Goal: Task Accomplishment & Management: Use online tool/utility

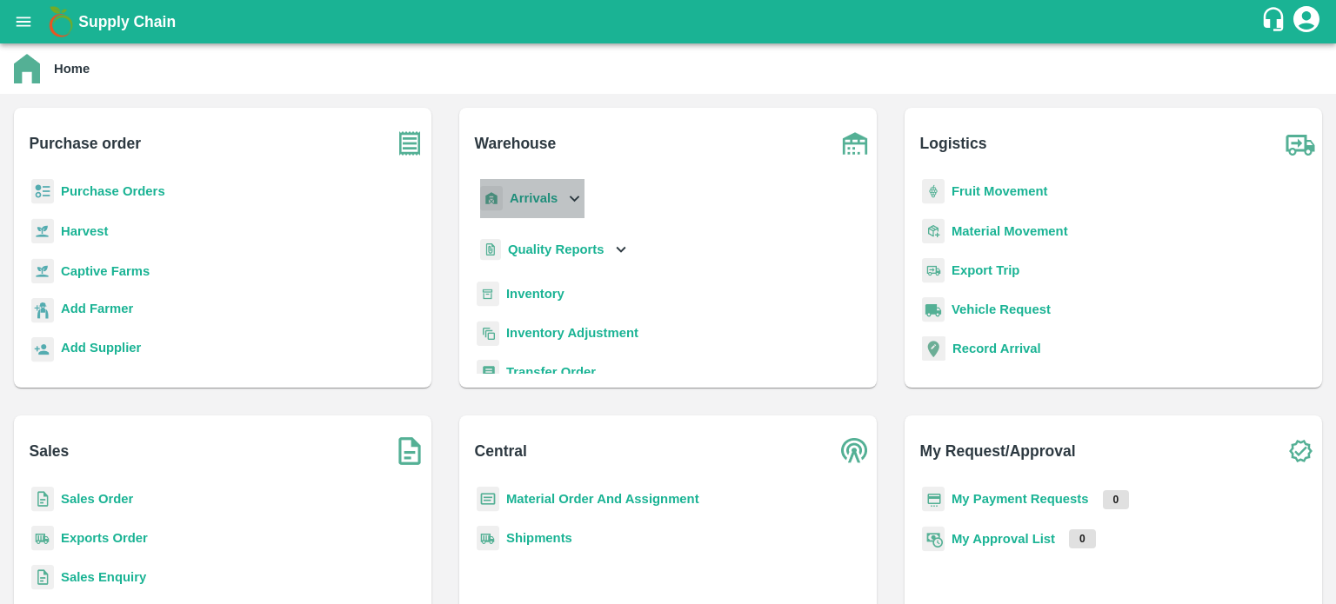
click at [571, 201] on icon at bounding box center [573, 198] width 19 height 19
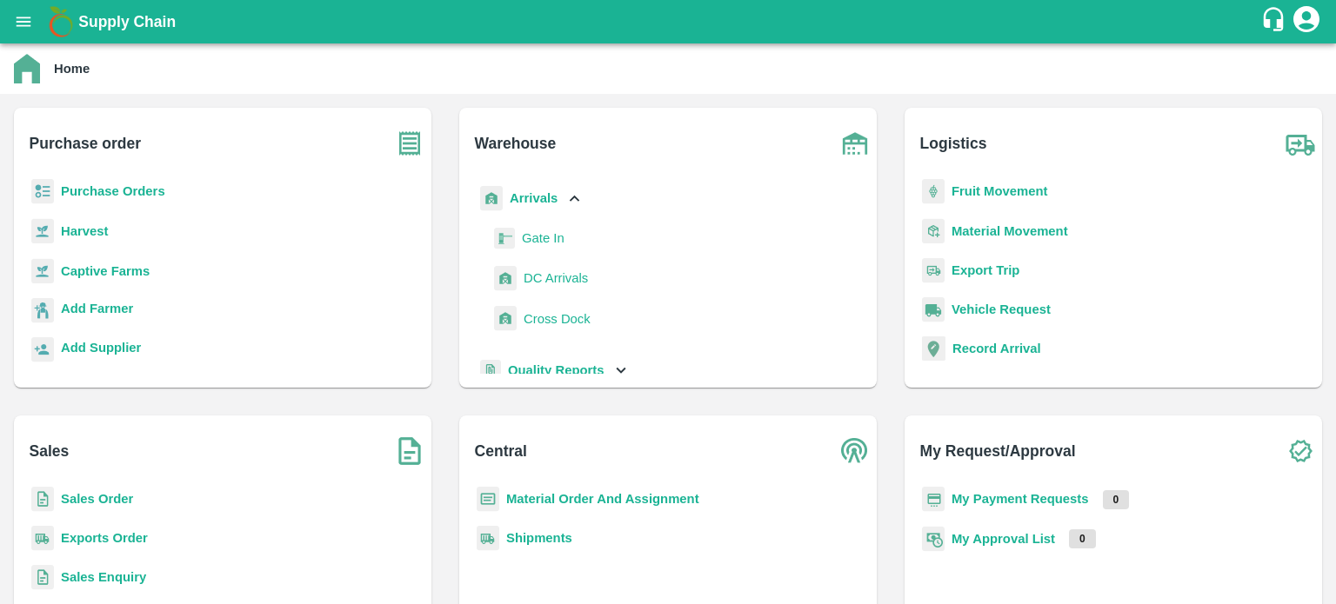
click at [539, 282] on span "DC Arrivals" at bounding box center [556, 278] width 64 height 19
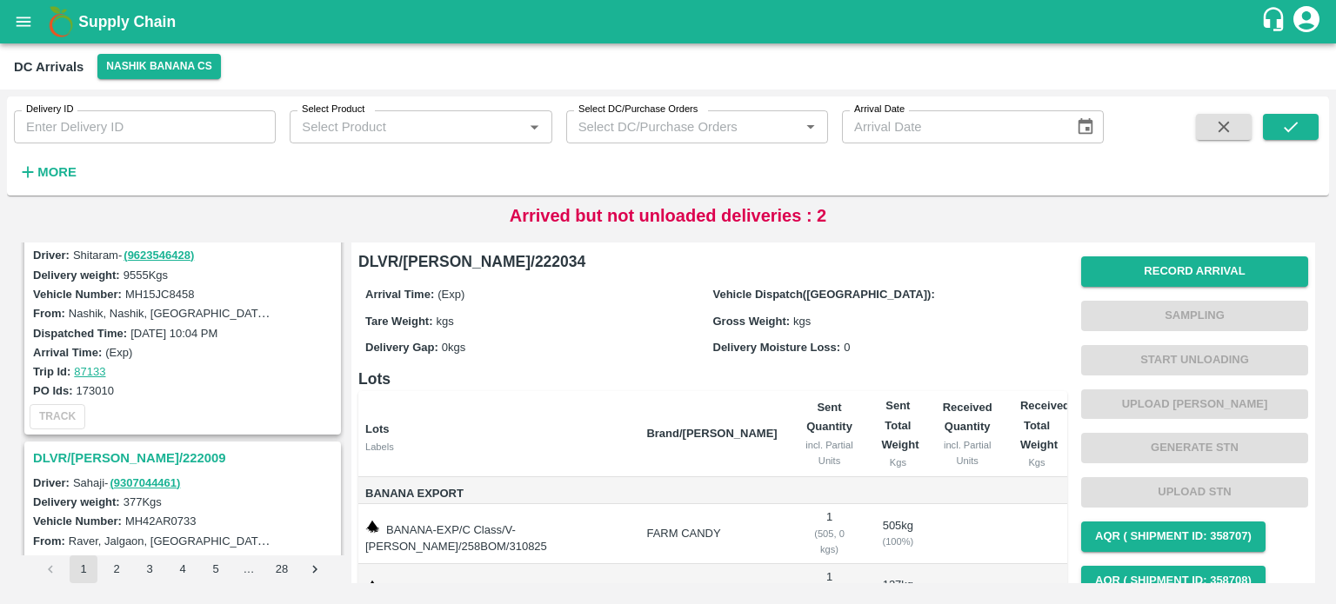
scroll to position [1872, 0]
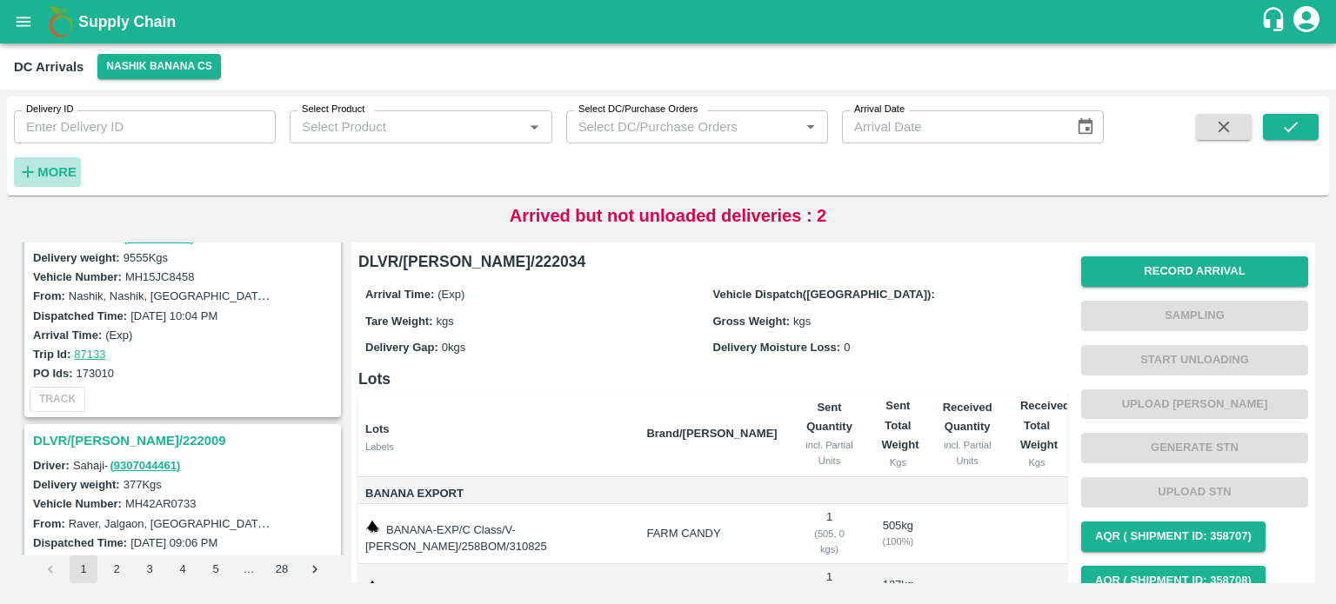
click at [50, 165] on strong "More" at bounding box center [56, 172] width 39 height 14
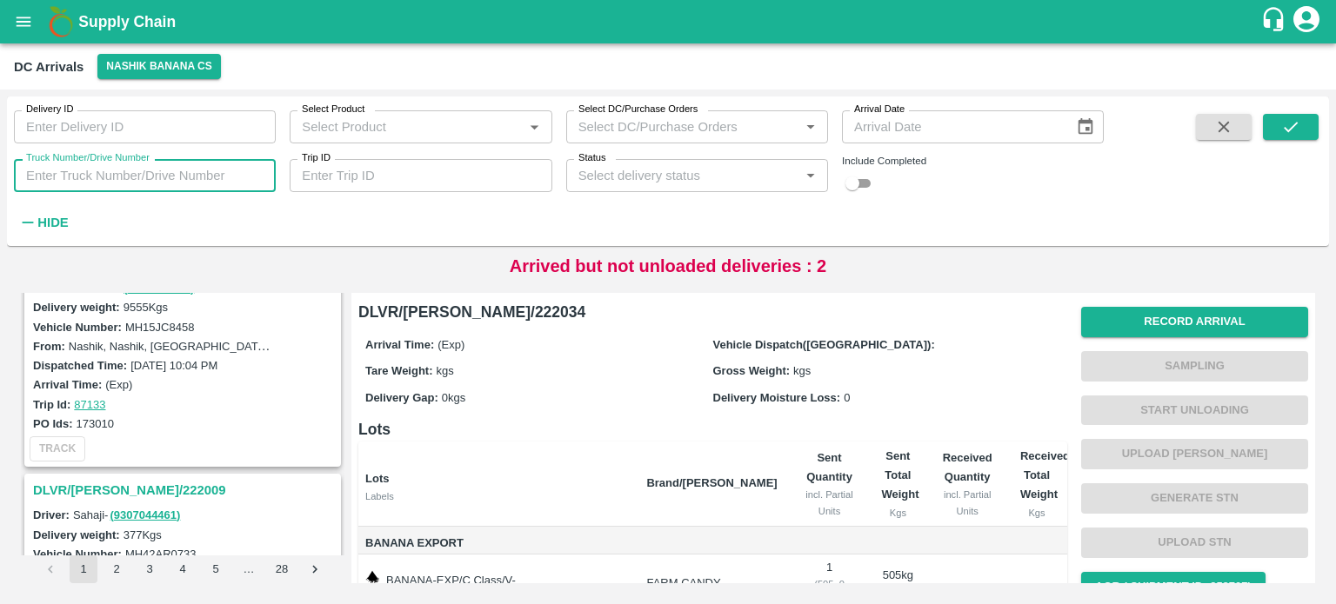
click at [151, 162] on input "Truck Number/Drive Number" at bounding box center [145, 175] width 262 height 33
click at [404, 407] on div "Arrival Time: (Exp) Vehicle Dispatch([GEOGRAPHIC_DATA]): Tare Weight: kgs Gross…" at bounding box center [712, 370] width 709 height 93
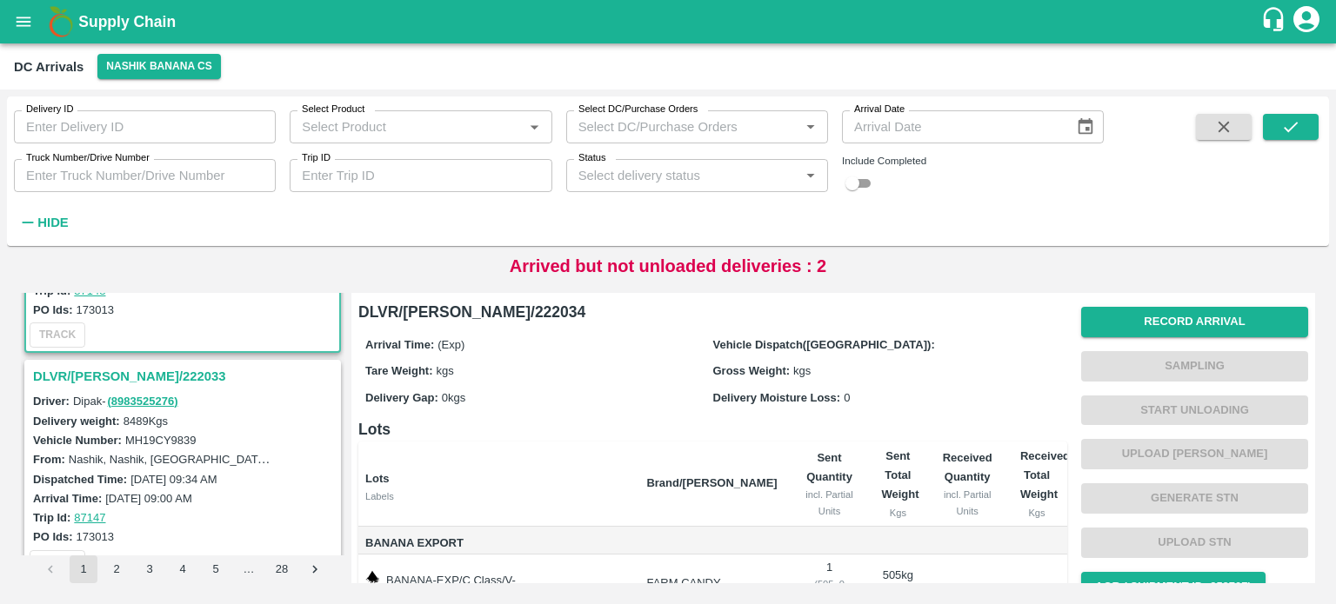
scroll to position [160, 0]
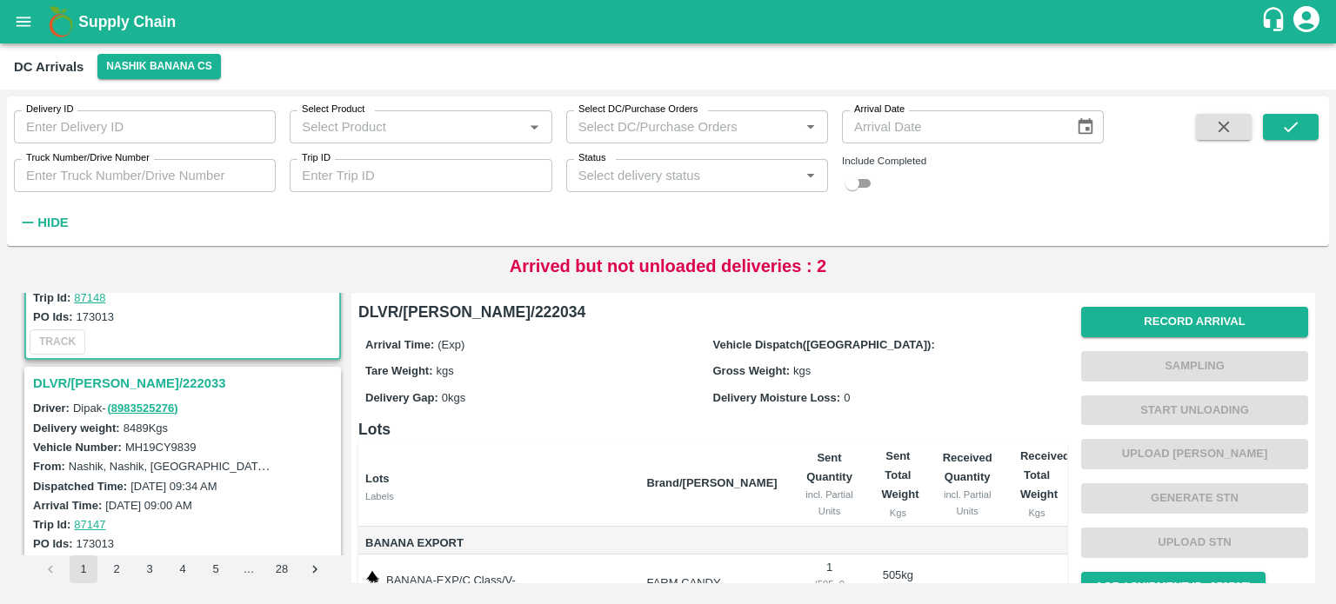
click at [140, 377] on h3 "DLVR/[PERSON_NAME]/222033" at bounding box center [185, 383] width 304 height 23
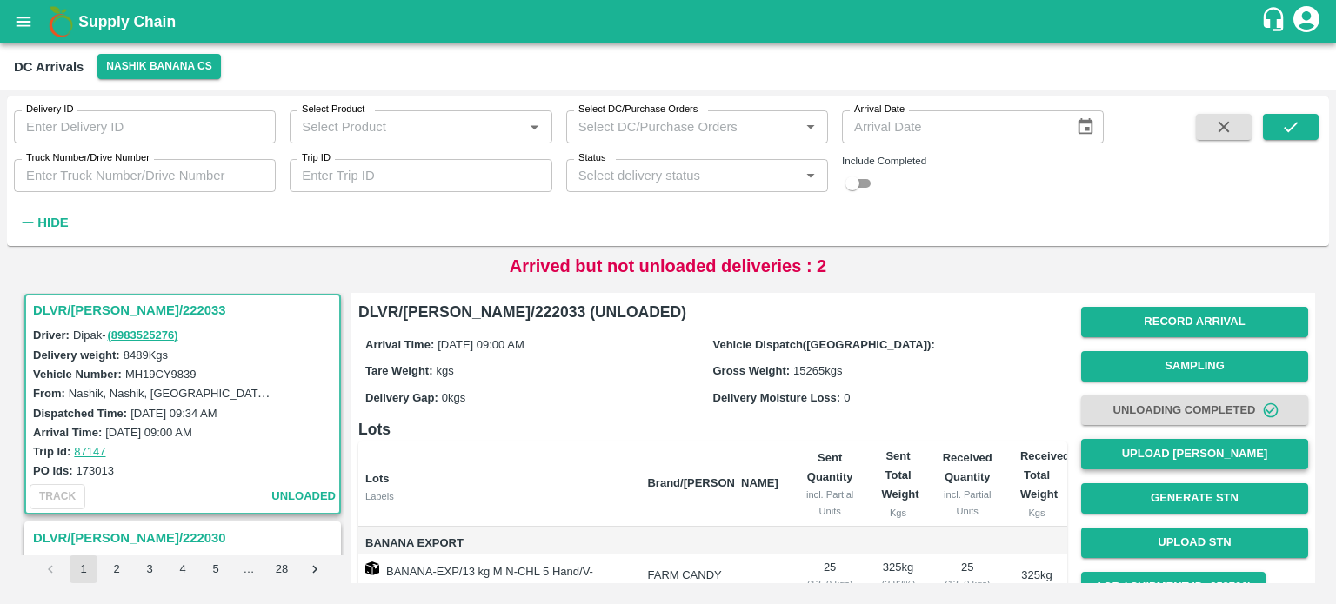
click at [1208, 446] on button "Upload [PERSON_NAME]" at bounding box center [1194, 454] width 227 height 30
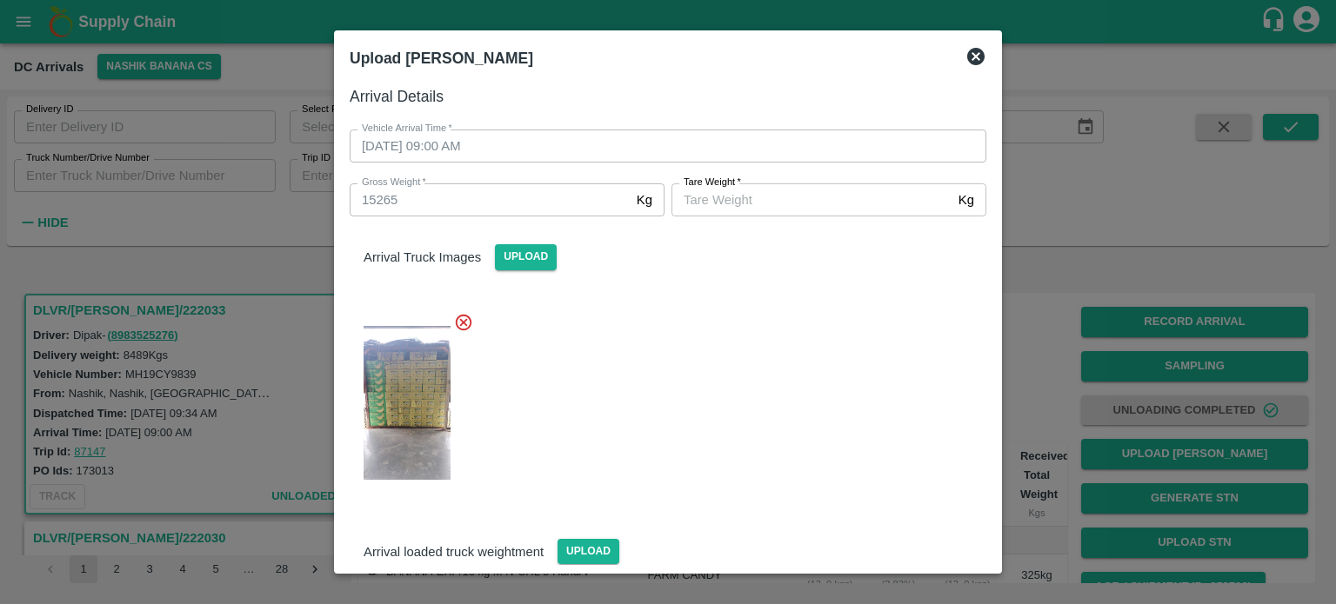
scroll to position [139, 0]
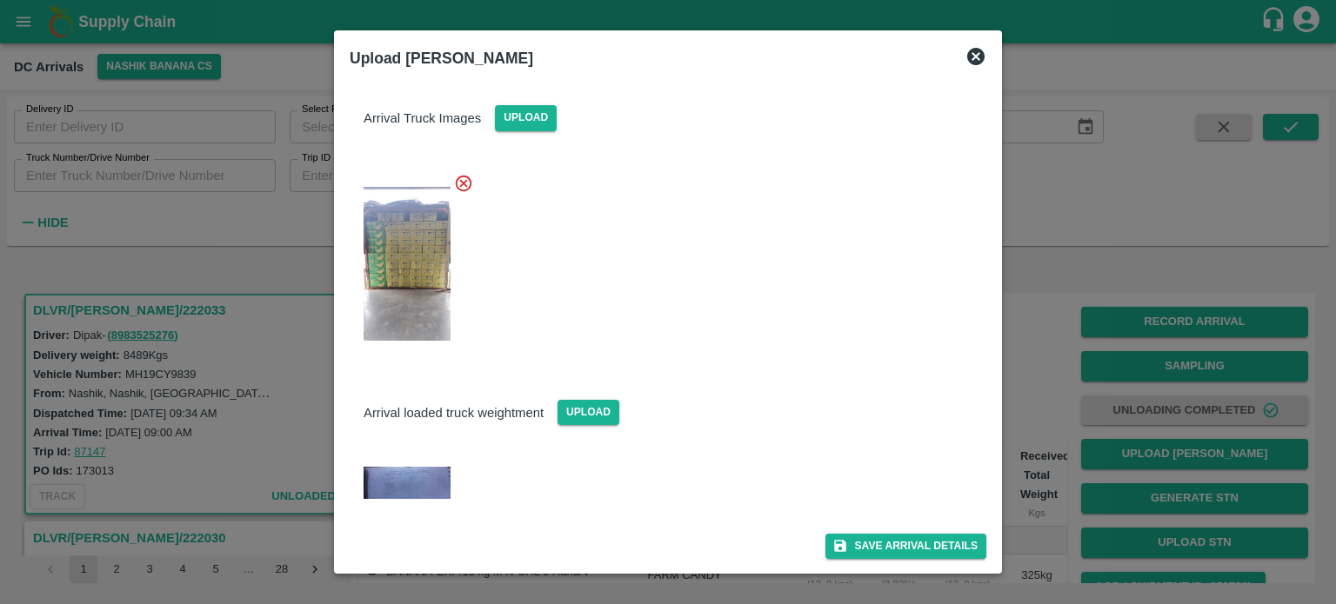
click at [373, 477] on img at bounding box center [407, 482] width 87 height 31
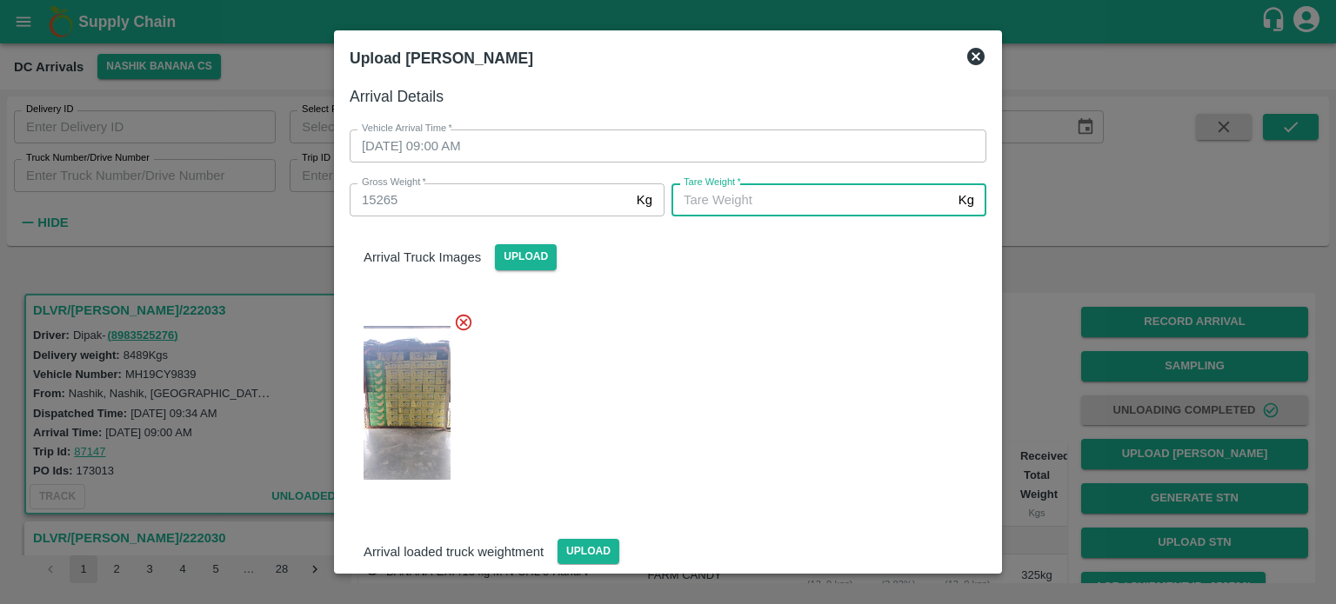
click at [742, 195] on input "[PERSON_NAME]   *" at bounding box center [811, 200] width 280 height 33
type input "5800"
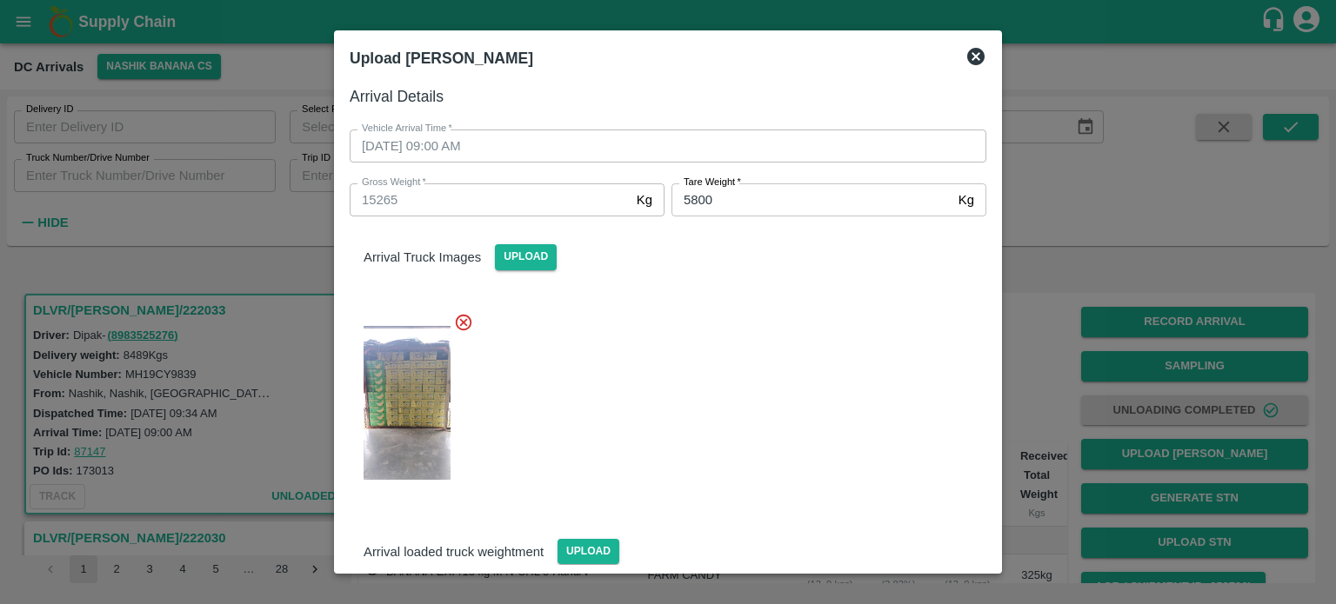
click at [798, 356] on div at bounding box center [661, 398] width 651 height 200
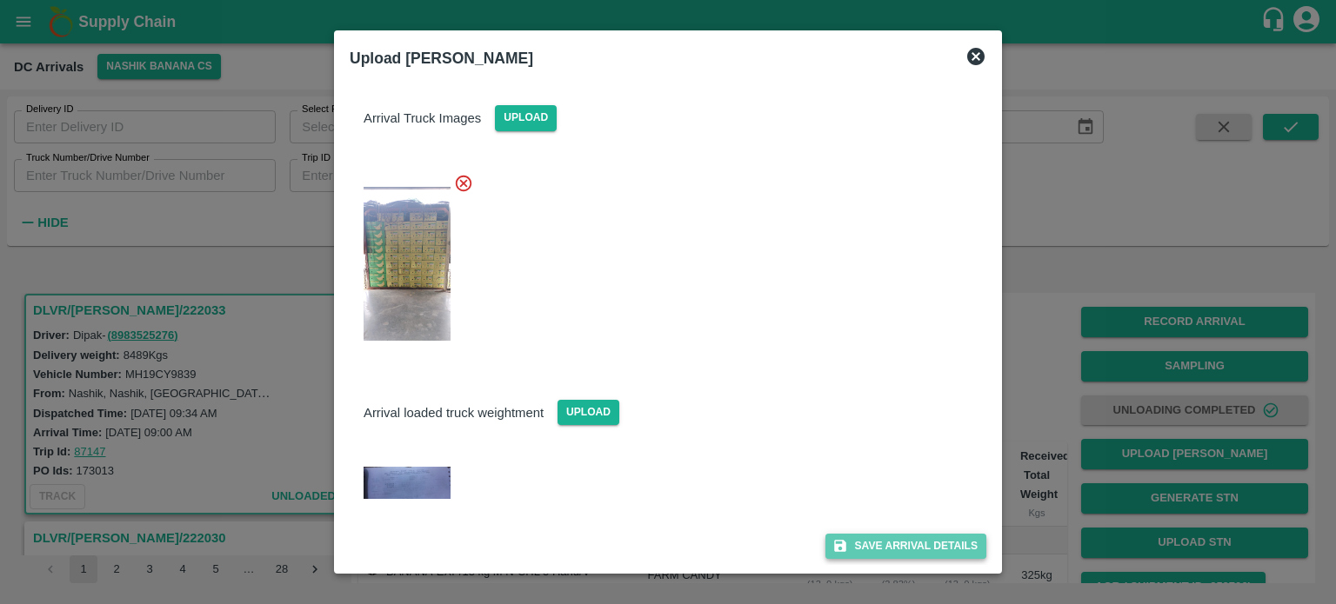
click at [887, 552] on button "Save Arrival Details" at bounding box center [905, 546] width 161 height 25
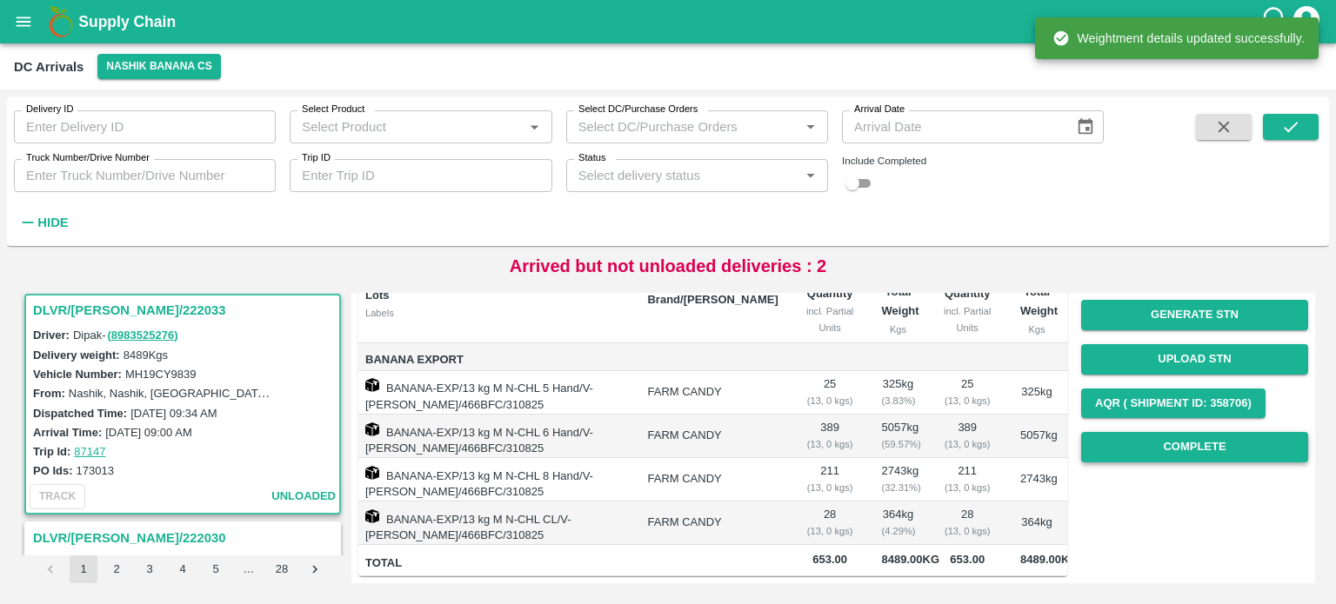
scroll to position [272, 0]
click at [1149, 432] on button "Complete" at bounding box center [1194, 447] width 227 height 30
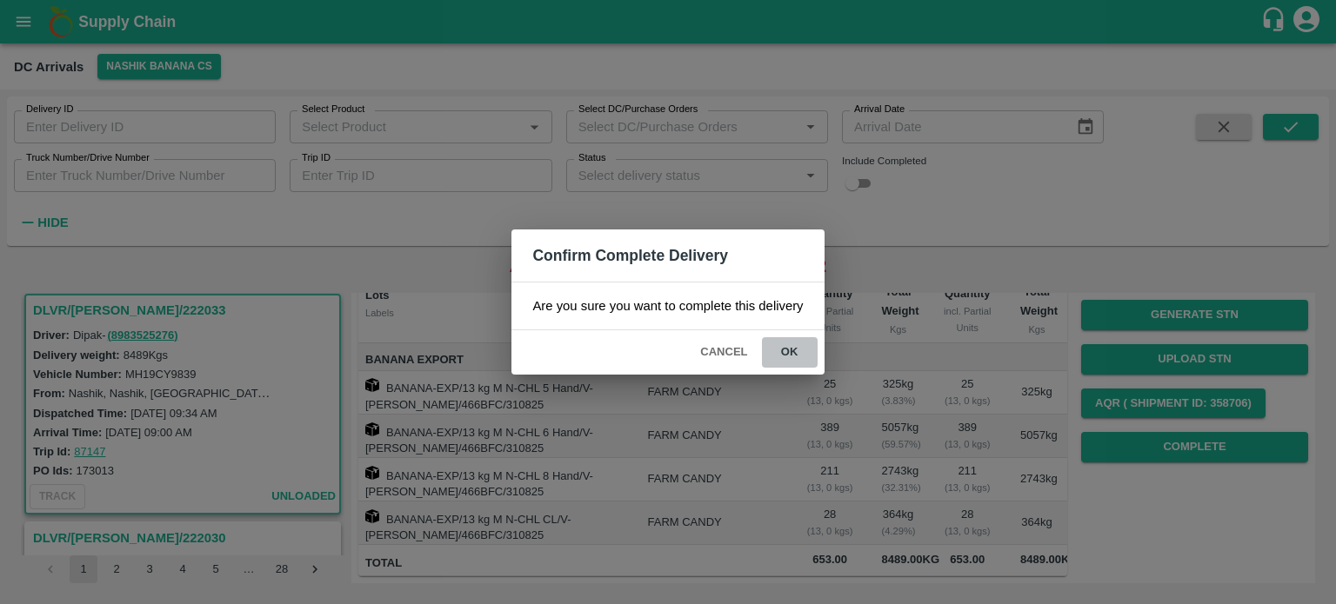
click at [779, 355] on button "ok" at bounding box center [790, 352] width 56 height 30
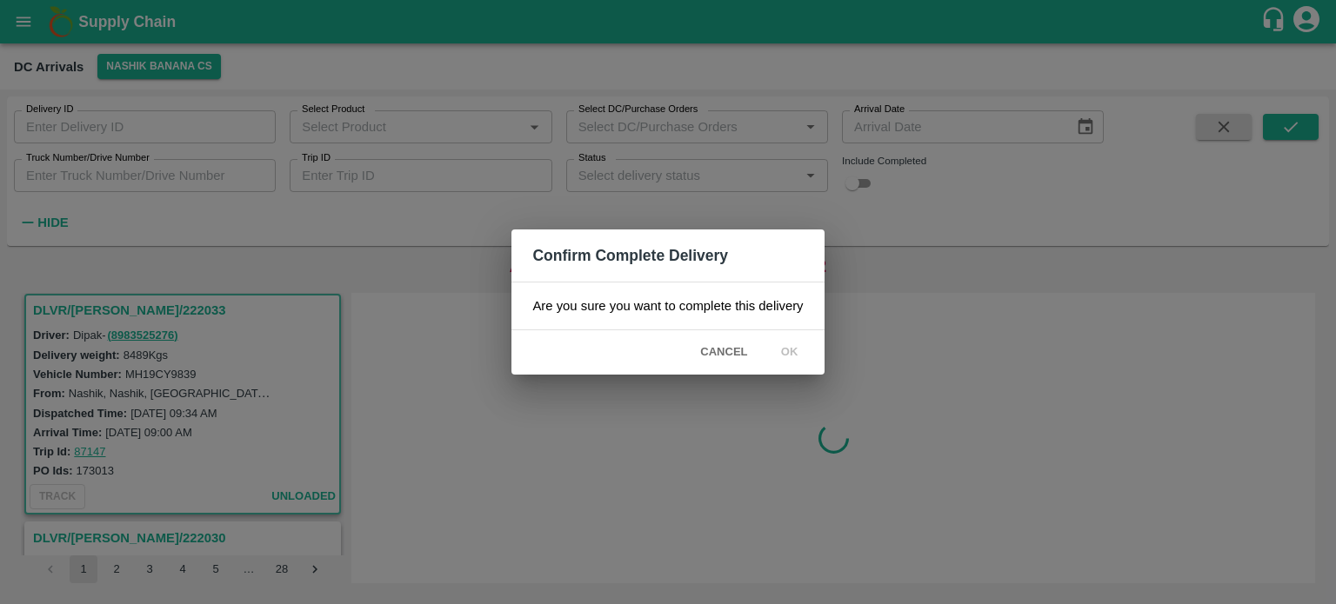
scroll to position [0, 0]
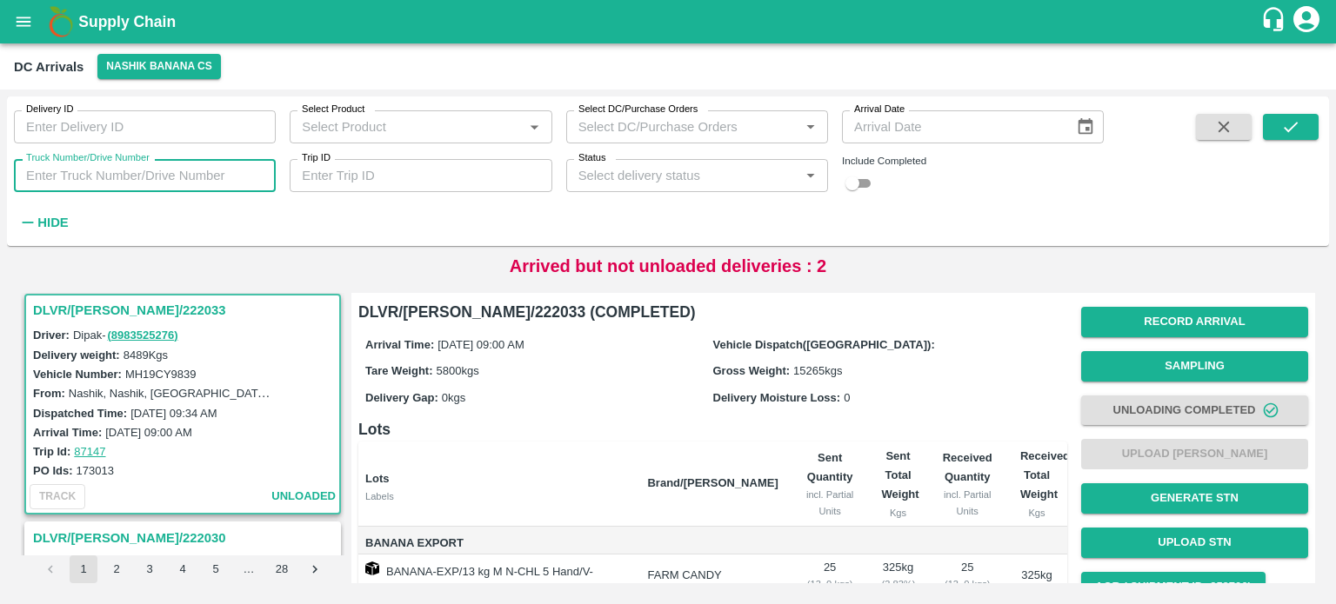
click at [170, 190] on input "Truck Number/Drive Number" at bounding box center [145, 175] width 262 height 33
type input "0253"
click at [852, 187] on input "checkbox" at bounding box center [852, 183] width 63 height 21
checkbox input "true"
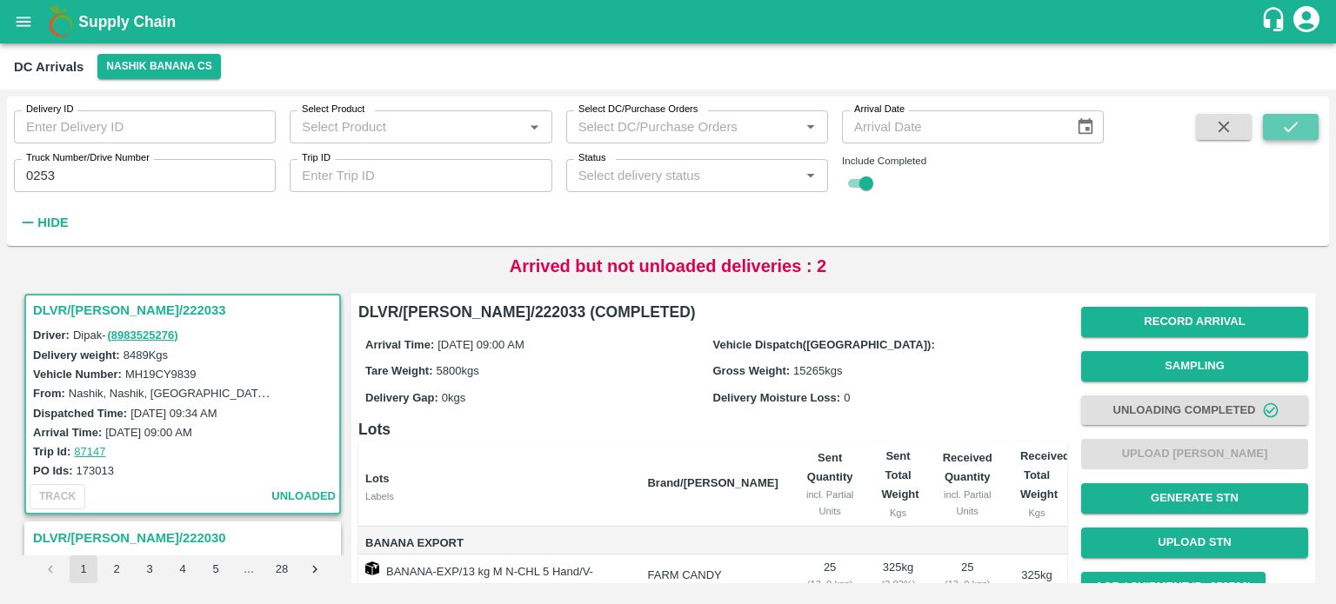
click at [1295, 130] on icon "submit" at bounding box center [1290, 126] width 19 height 19
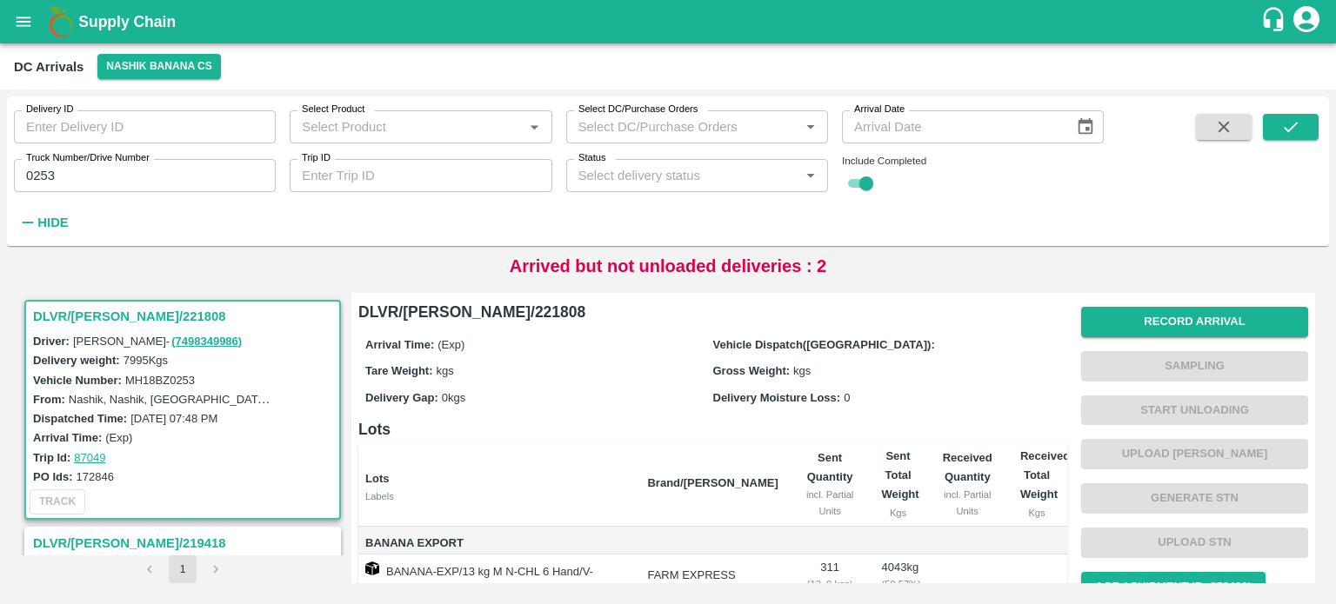
click at [160, 375] on label "MH18BZ0253" at bounding box center [160, 380] width 70 height 13
